Goal: Task Accomplishment & Management: Use online tool/utility

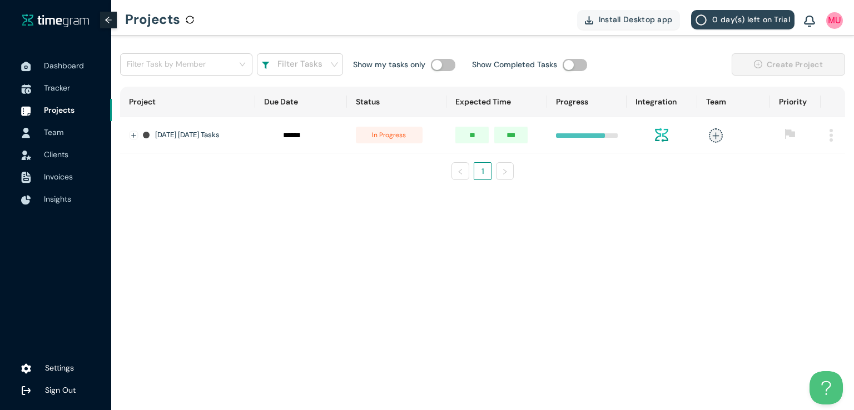
click at [39, 131] on div at bounding box center [26, 132] width 28 height 24
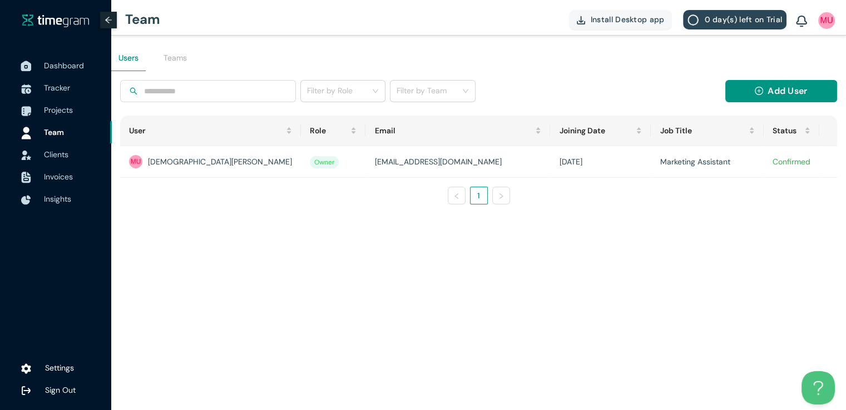
click at [42, 65] on li "Dashboard" at bounding box center [56, 65] width 112 height 22
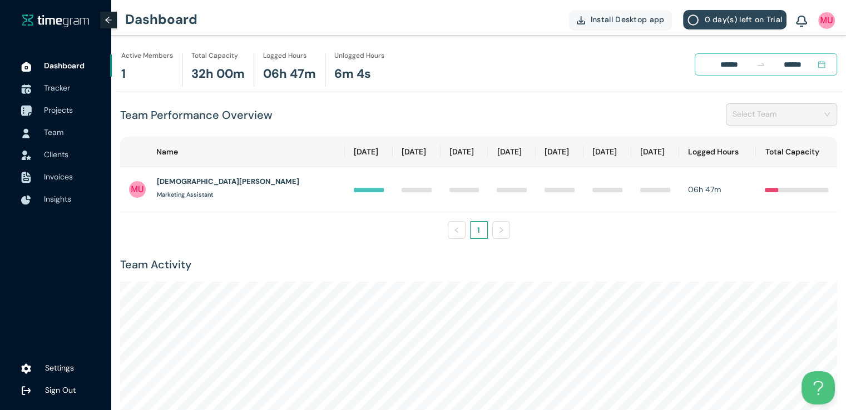
click at [61, 115] on span "Projects" at bounding box center [73, 110] width 59 height 22
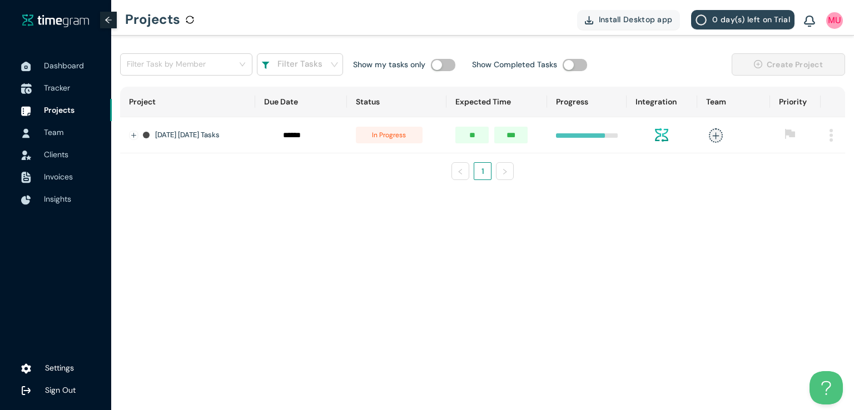
click at [56, 90] on span "Tracker" at bounding box center [57, 88] width 26 height 10
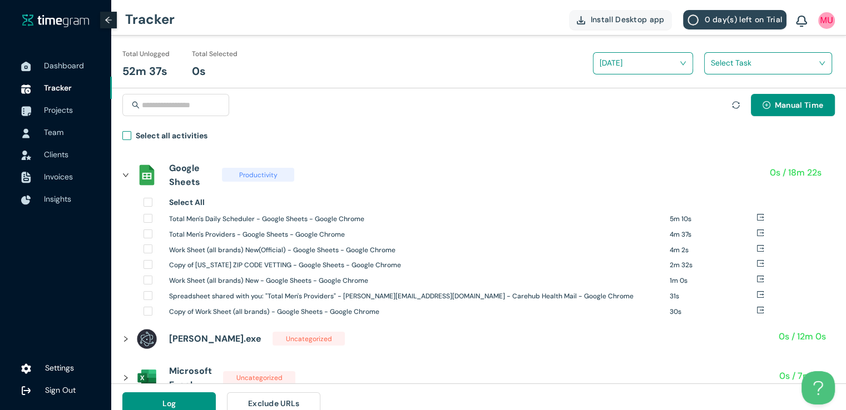
click at [131, 136] on span "Select all activities" at bounding box center [171, 138] width 81 height 16
click at [731, 63] on input "search" at bounding box center [764, 62] width 107 height 17
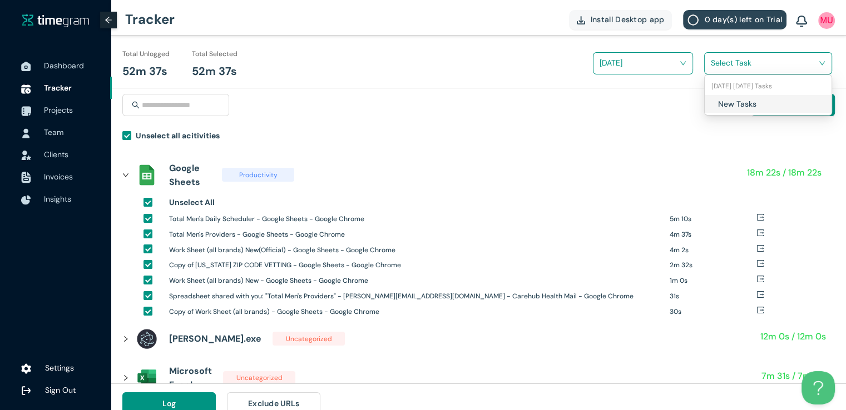
click at [713, 101] on div "New Tasks" at bounding box center [768, 104] width 127 height 18
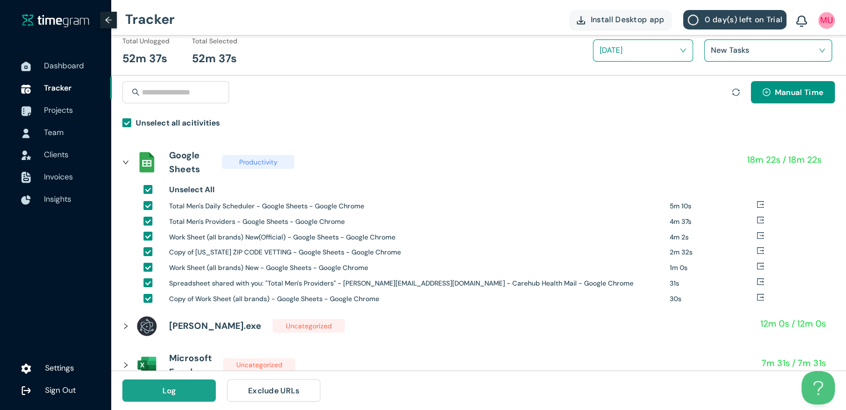
click at [143, 394] on button "Log" at bounding box center [168, 391] width 93 height 22
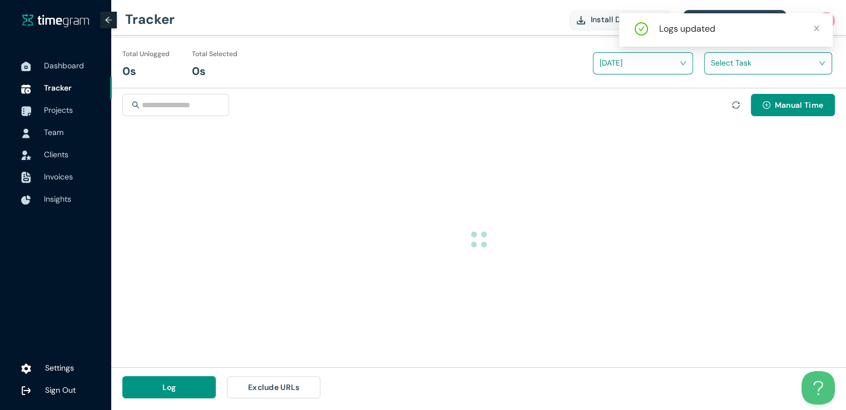
scroll to position [0, 0]
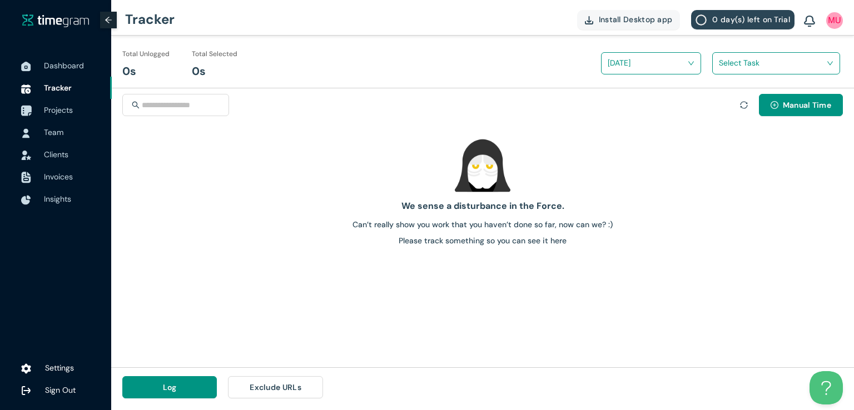
click at [70, 117] on span "Projects" at bounding box center [73, 110] width 59 height 22
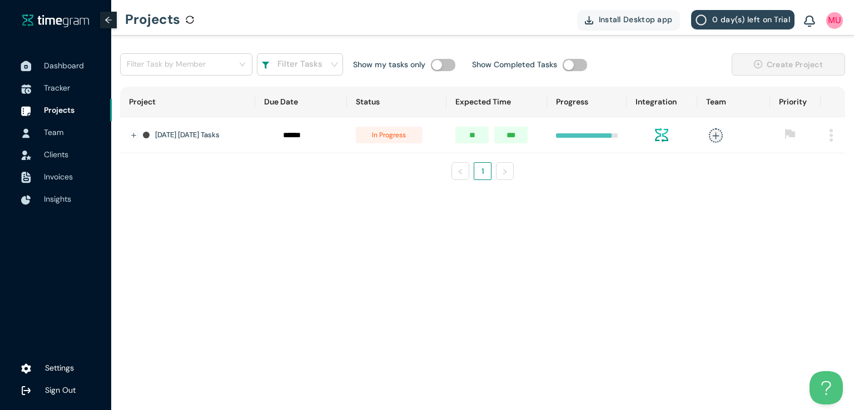
click at [68, 65] on span "Dashboard" at bounding box center [64, 66] width 40 height 10
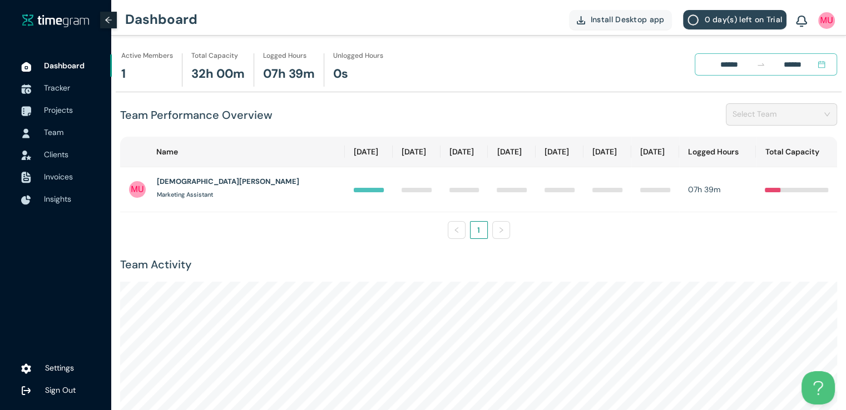
click at [389, 122] on div "Team Performance Overview Select Team" at bounding box center [478, 114] width 717 height 44
click at [56, 106] on span "Projects" at bounding box center [58, 110] width 29 height 10
